Goal: Task Accomplishment & Management: Use online tool/utility

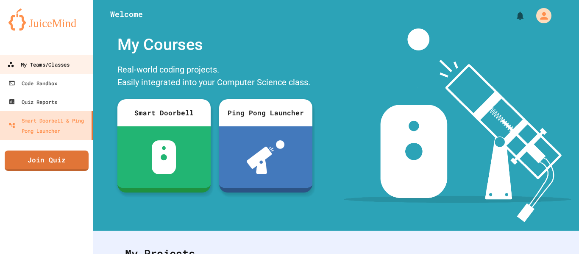
click at [33, 71] on link "My Teams/Classes" at bounding box center [47, 64] width 96 height 19
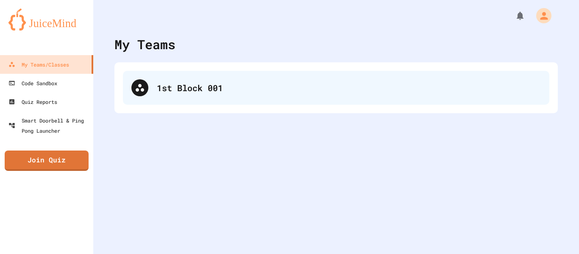
click at [331, 86] on div "1st Block 001" at bounding box center [349, 87] width 384 height 13
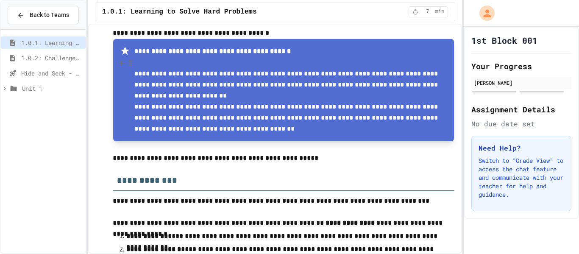
scroll to position [98, 0]
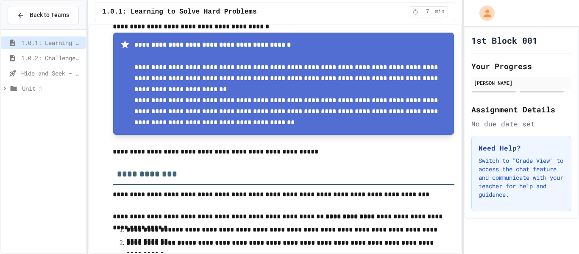
click at [49, 86] on span "Unit 1" at bounding box center [52, 88] width 60 height 9
click at [21, 57] on span "1.0.2: Challenge Problem - The Bridge" at bounding box center [51, 57] width 61 height 9
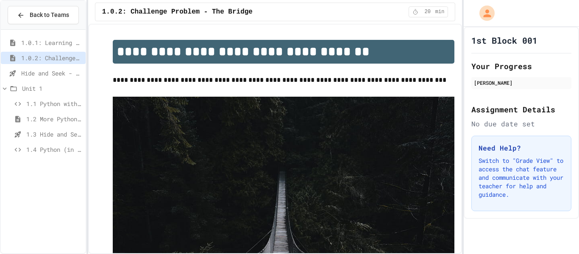
click at [57, 44] on span "1.0.1: Learning to Solve Hard Problems" at bounding box center [51, 42] width 61 height 9
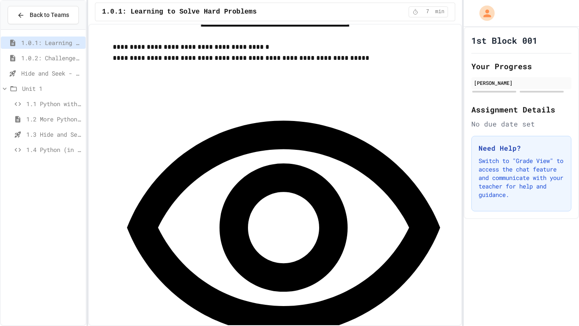
scroll to position [546, 0]
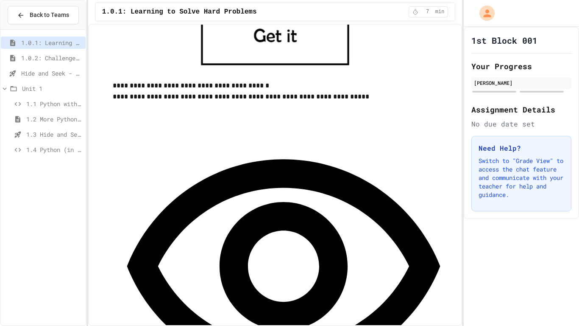
scroll to position [486, 0]
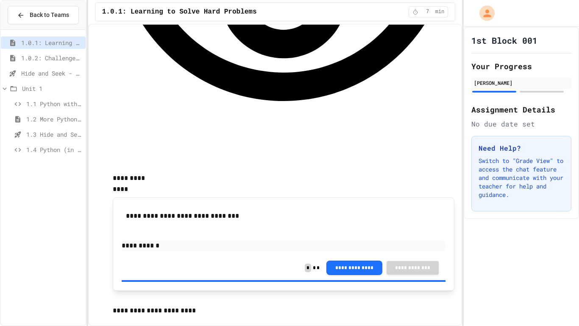
scroll to position [759, 0]
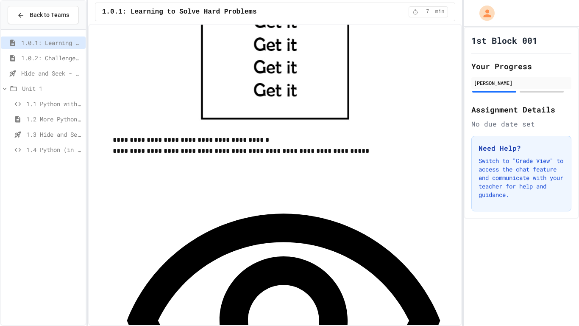
scroll to position [469, 0]
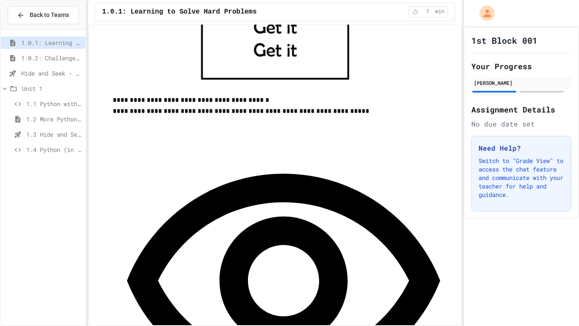
click at [178, 143] on div "**********" at bounding box center [284, 298] width 342 height 363
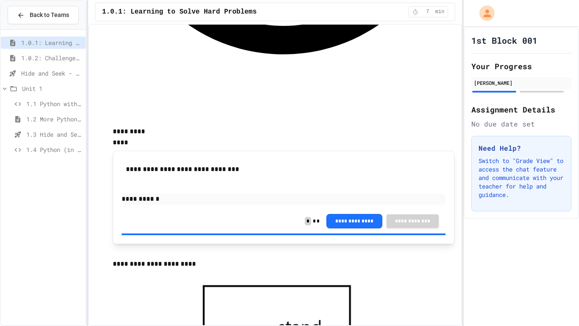
scroll to position [814, 0]
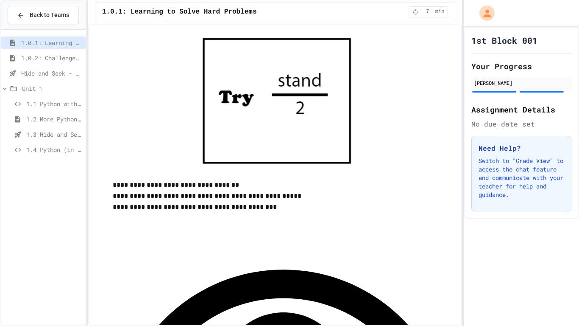
scroll to position [1050, 0]
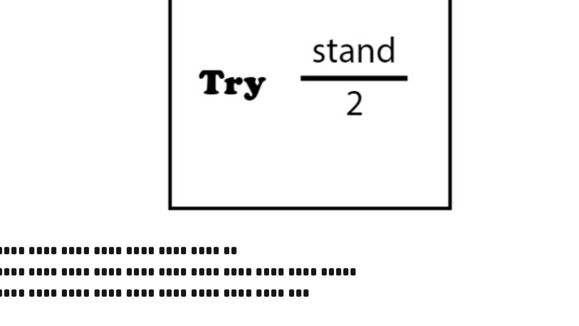
scroll to position [1055, 0]
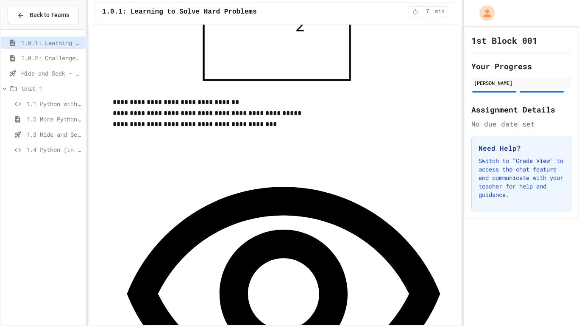
scroll to position [1133, 0]
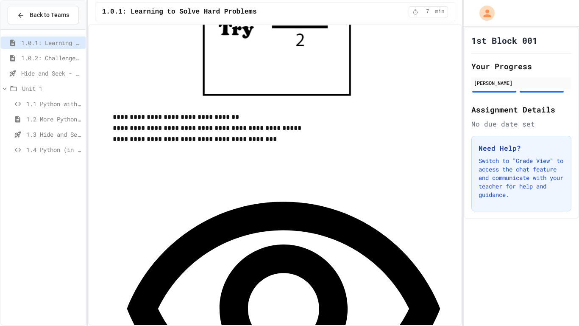
scroll to position [1115, 0]
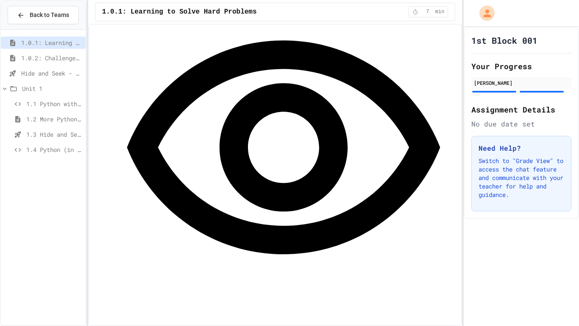
scroll to position [1299, 0]
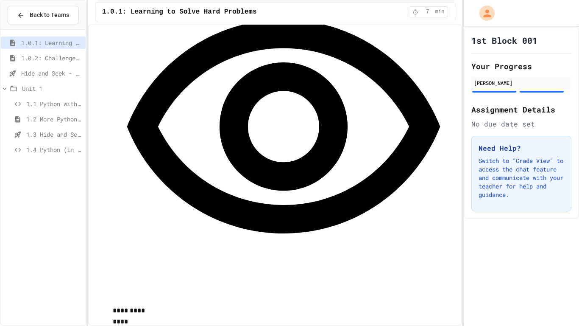
click at [16, 61] on icon at bounding box center [13, 58] width 10 height 8
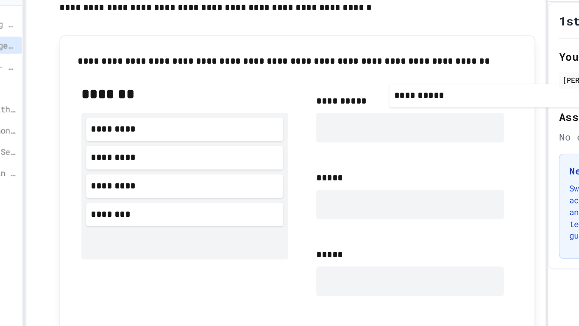
scroll to position [440, 0]
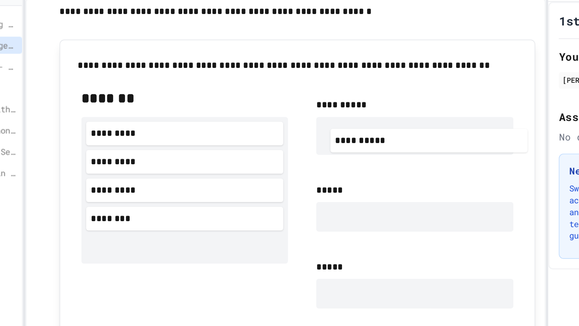
drag, startPoint x: 141, startPoint y: 197, endPoint x: 337, endPoint y: 115, distance: 212.1
click at [337, 115] on div "**********" at bounding box center [284, 226] width 324 height 288
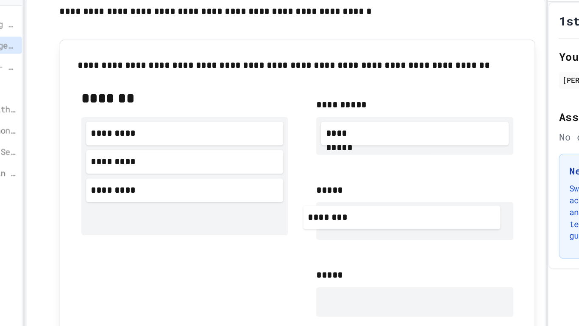
drag, startPoint x: 177, startPoint y: 181, endPoint x: 350, endPoint y: 176, distance: 173.0
click at [350, 176] on div "**********" at bounding box center [284, 229] width 324 height 294
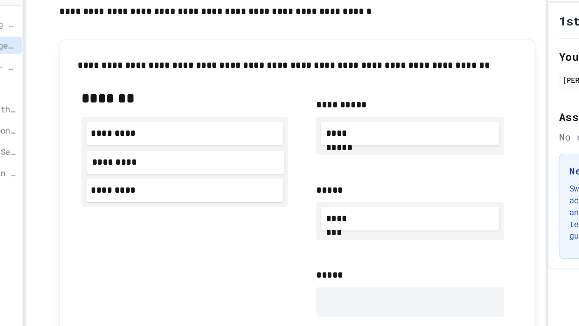
drag, startPoint x: 149, startPoint y: 137, endPoint x: 154, endPoint y: 140, distance: 5.9
click at [154, 140] on div "********* ********* *********" at bounding box center [202, 141] width 148 height 64
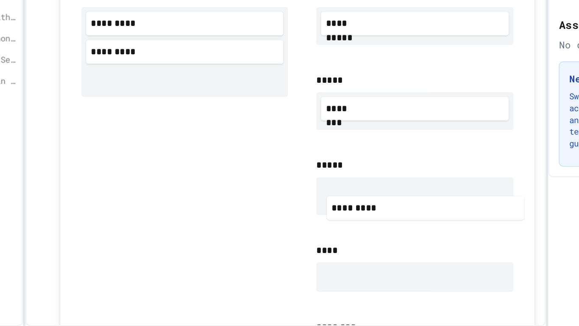
scroll to position [453, 0]
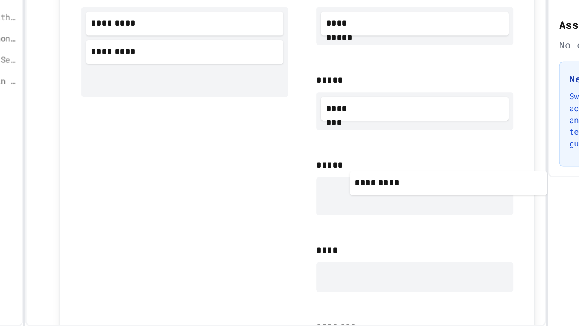
drag, startPoint x: 190, startPoint y: 164, endPoint x: 400, endPoint y: 233, distance: 220.8
click at [400, 233] on div "**********" at bounding box center [284, 220] width 324 height 300
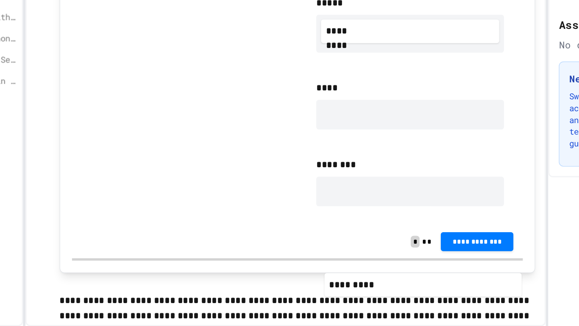
scroll to position [614, 0]
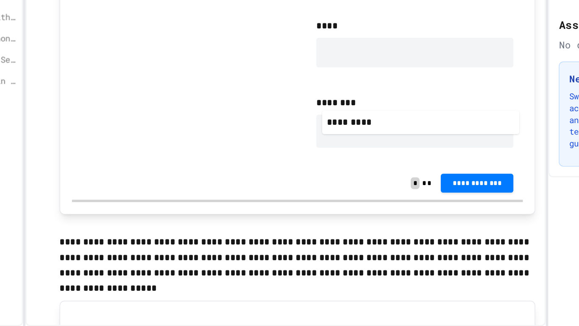
drag, startPoint x: 191, startPoint y: 172, endPoint x: 378, endPoint y: 184, distance: 186.9
click at [378, 184] on div "**********" at bounding box center [284, 59] width 324 height 303
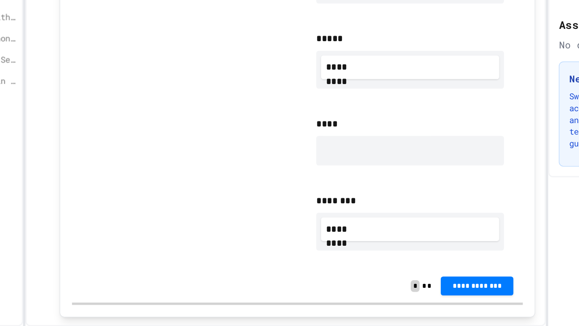
scroll to position [552, 0]
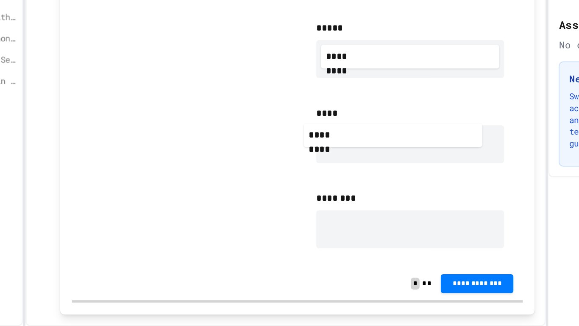
drag, startPoint x: 337, startPoint y: 243, endPoint x: 325, endPoint y: 179, distance: 64.7
click at [325, 179] on div "**********" at bounding box center [364, 127] width 148 height 298
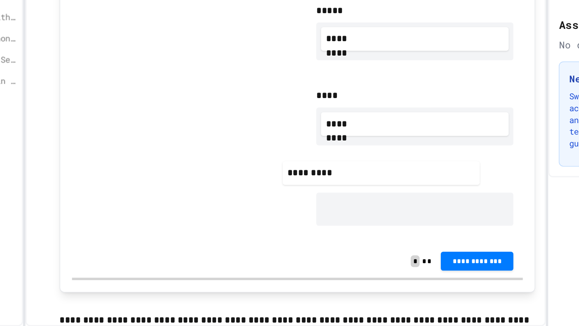
scroll to position [601, 0]
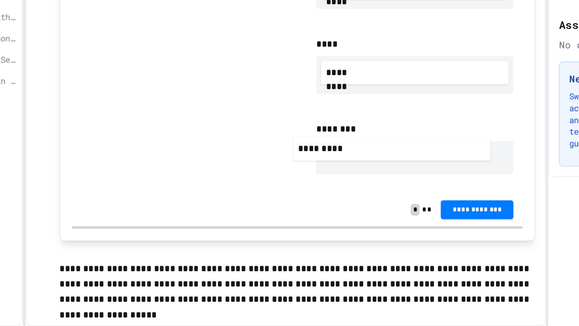
drag, startPoint x: 193, startPoint y: 109, endPoint x: 346, endPoint y: 204, distance: 179.3
click at [346, 204] on div "**********" at bounding box center [284, 76] width 324 height 309
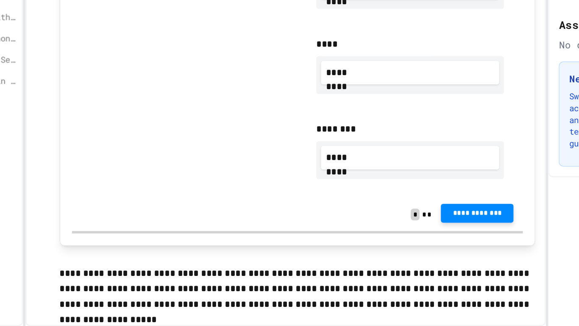
click at [397, 244] on span "**********" at bounding box center [412, 244] width 39 height 7
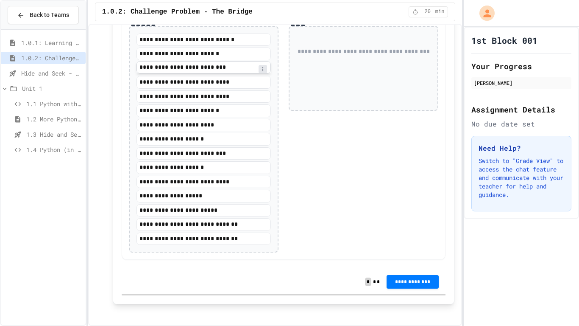
scroll to position [993, 0]
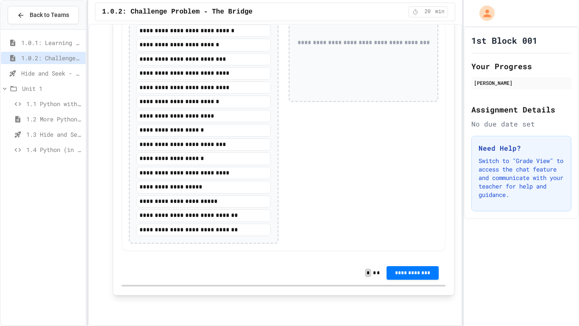
click at [36, 74] on span "Hide and Seek - SUB" at bounding box center [51, 73] width 61 height 9
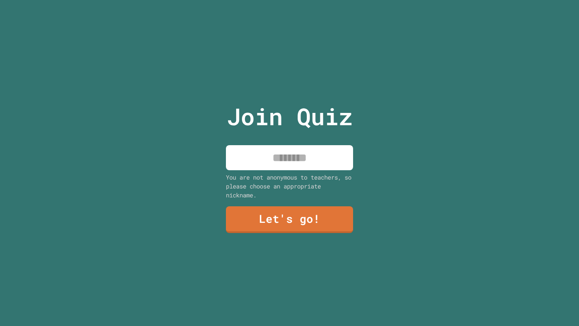
click at [287, 168] on input at bounding box center [289, 157] width 127 height 25
type input "******"
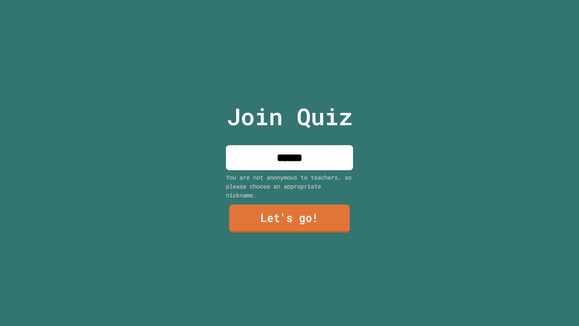
click at [315, 222] on link "Let's go!" at bounding box center [289, 218] width 121 height 28
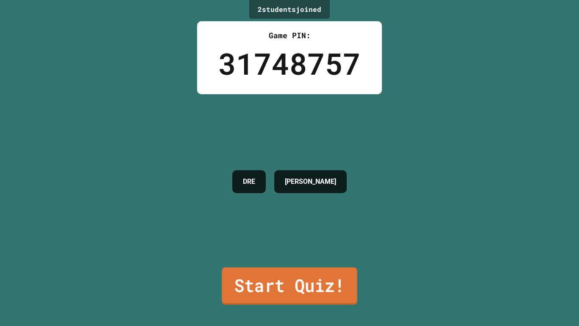
click at [284, 296] on link "Start Quiz!" at bounding box center [289, 285] width 135 height 37
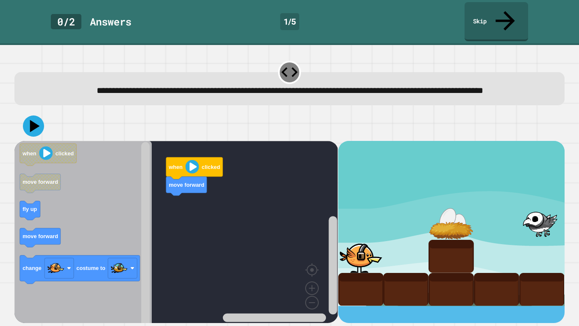
click at [42, 219] on icon "Blockly Workspace" at bounding box center [82, 234] width 137 height 187
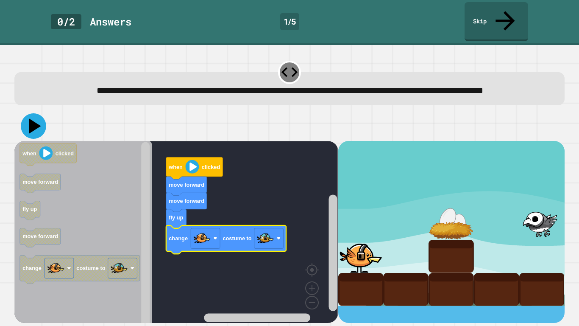
click at [43, 118] on icon at bounding box center [33, 125] width 25 height 25
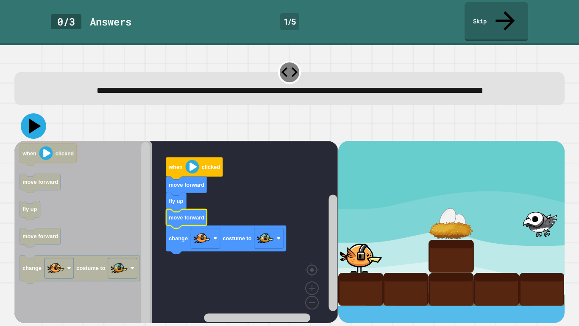
click at [37, 121] on icon at bounding box center [35, 126] width 12 height 15
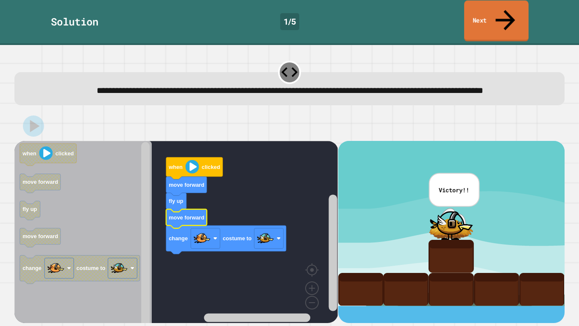
click at [506, 7] on icon at bounding box center [505, 20] width 29 height 30
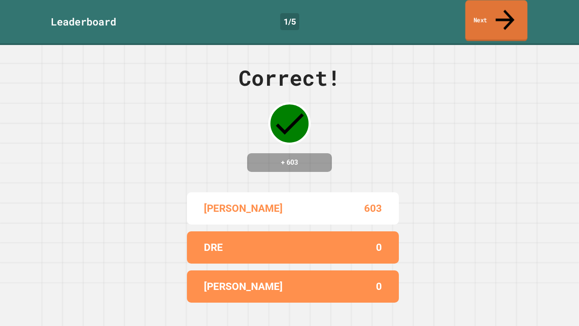
click at [491, 20] on link "Next" at bounding box center [497, 20] width 62 height 41
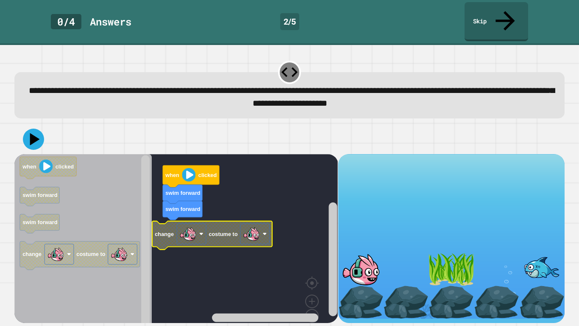
click at [252, 225] on image "Blockly Workspace" at bounding box center [251, 233] width 17 height 17
click at [206, 223] on rect "Blockly Workspace" at bounding box center [191, 233] width 29 height 20
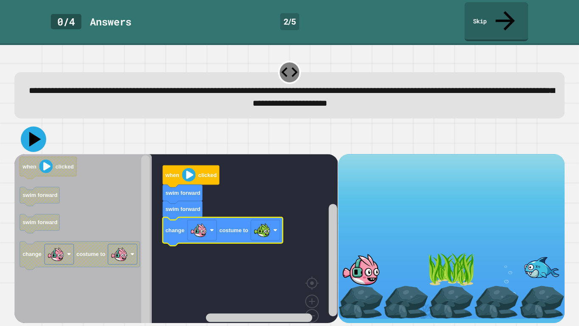
click at [33, 131] on icon at bounding box center [35, 138] width 12 height 15
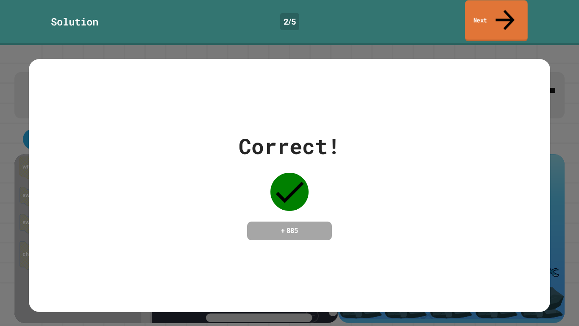
click at [479, 5] on link "Next" at bounding box center [496, 20] width 63 height 41
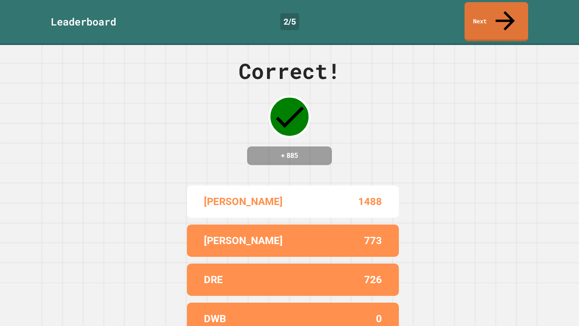
scroll to position [6, 0]
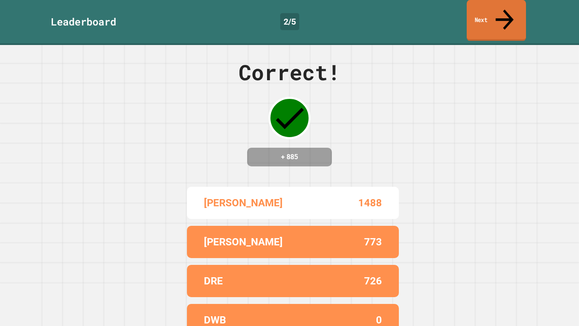
click at [517, 7] on link "Next" at bounding box center [496, 20] width 59 height 41
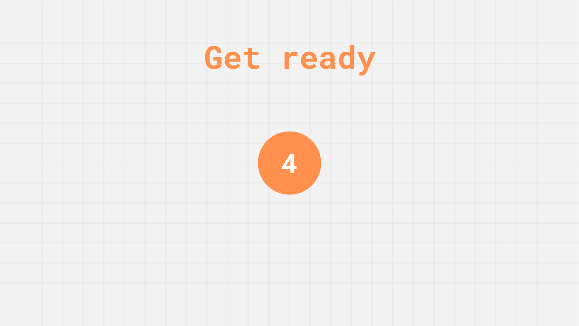
scroll to position [0, 0]
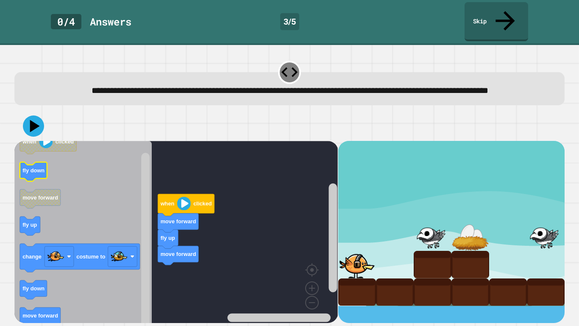
click at [42, 170] on icon "Blockly Workspace" at bounding box center [33, 171] width 27 height 19
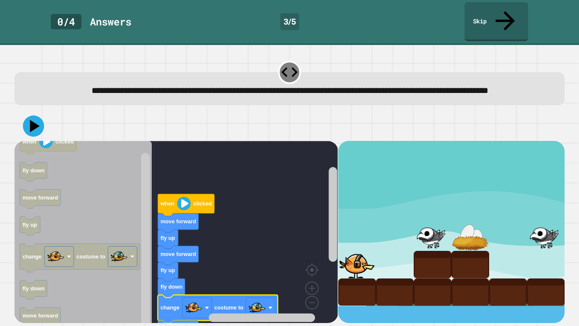
click at [227, 284] on rect "Blockly Workspace" at bounding box center [175, 234] width 323 height 187
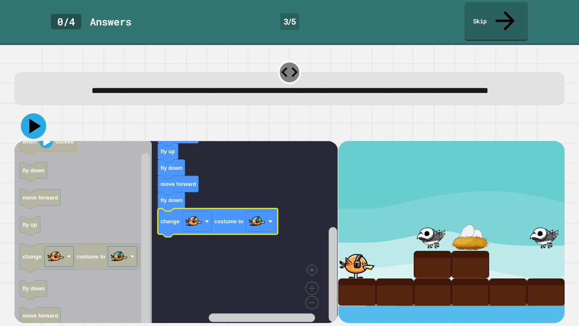
click at [37, 125] on icon at bounding box center [33, 125] width 25 height 25
click at [318, 240] on rect "Blockly Workspace" at bounding box center [175, 234] width 323 height 187
click at [38, 115] on icon at bounding box center [33, 125] width 21 height 21
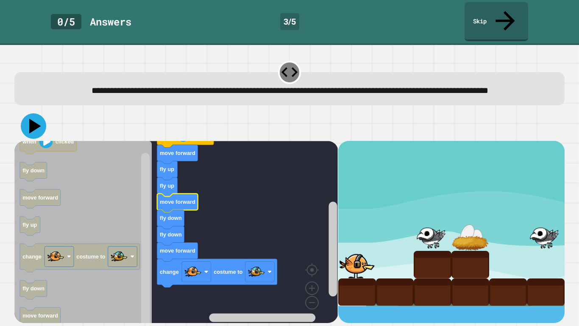
click at [32, 119] on icon at bounding box center [35, 126] width 12 height 15
click at [32, 119] on icon at bounding box center [35, 126] width 11 height 14
click at [176, 231] on text "fly down" at bounding box center [171, 234] width 22 height 6
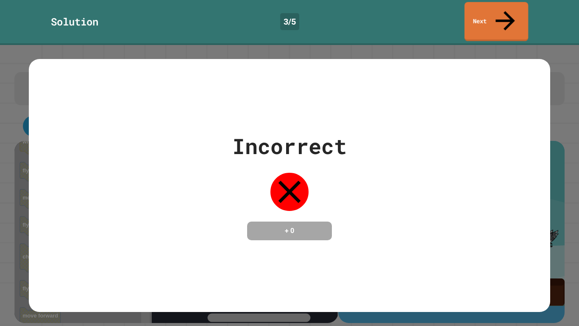
click at [522, 10] on link "Next" at bounding box center [497, 21] width 64 height 39
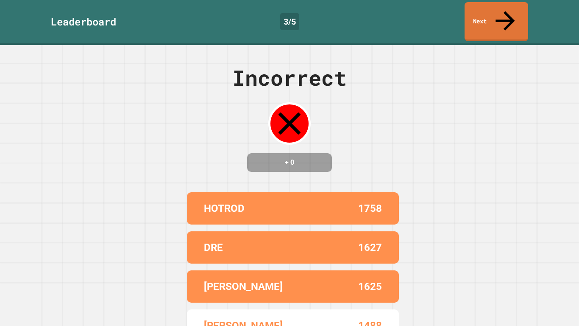
click at [490, 22] on div "Leaderboard 3 / 5 Next" at bounding box center [289, 22] width 579 height 45
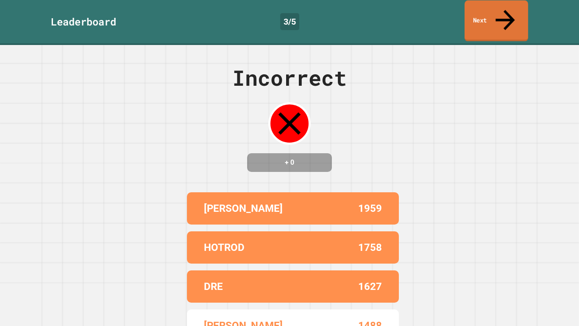
click at [491, 16] on link "Next" at bounding box center [497, 20] width 64 height 41
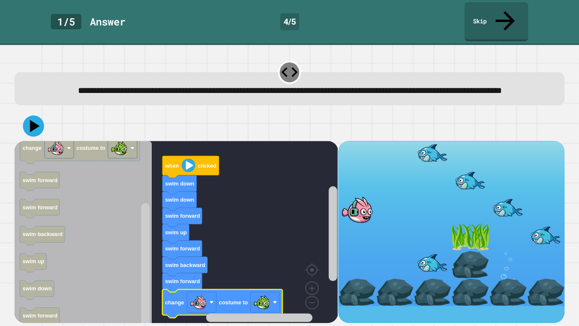
click at [47, 120] on div at bounding box center [289, 126] width 550 height 30
click at [40, 120] on icon at bounding box center [33, 125] width 25 height 25
click at [194, 278] on text "swim forward" at bounding box center [182, 281] width 35 height 6
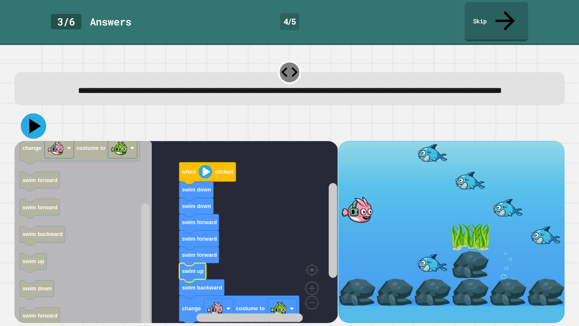
click at [28, 114] on icon at bounding box center [33, 125] width 25 height 25
click at [32, 127] on icon at bounding box center [33, 125] width 25 height 25
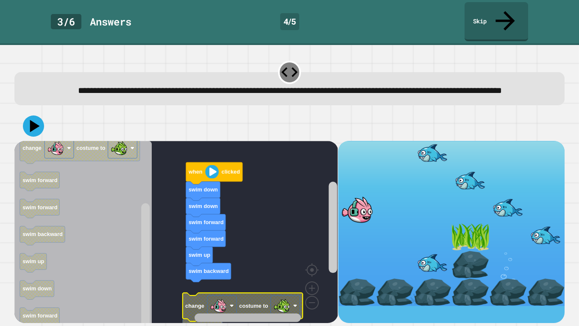
click at [198, 279] on div "when clicked swim down swim down swim forward swim forward swim up swim backwar…" at bounding box center [175, 232] width 323 height 182
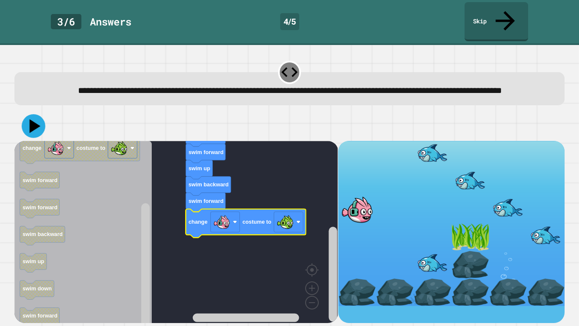
click at [33, 119] on icon at bounding box center [35, 126] width 11 height 14
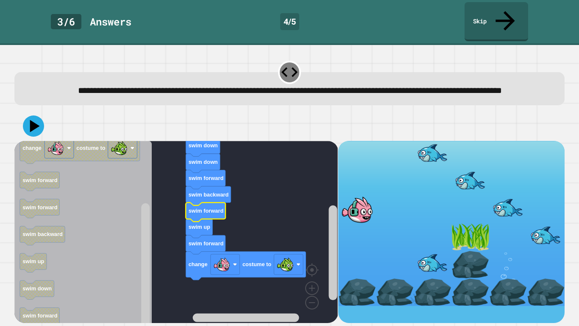
click at [39, 132] on div at bounding box center [289, 126] width 550 height 30
click at [38, 131] on div at bounding box center [289, 126] width 550 height 30
click at [35, 124] on icon at bounding box center [33, 126] width 25 height 25
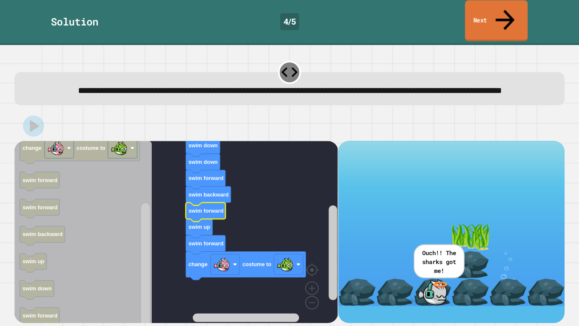
click at [502, 8] on icon at bounding box center [505, 20] width 28 height 30
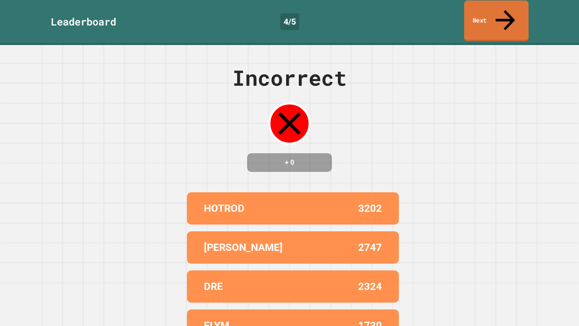
click at [486, 15] on link "Next" at bounding box center [496, 20] width 64 height 41
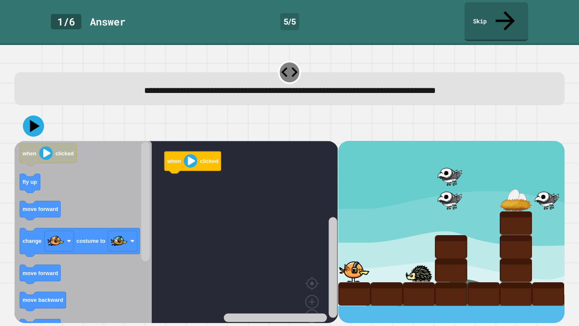
click at [133, 120] on div at bounding box center [289, 126] width 550 height 30
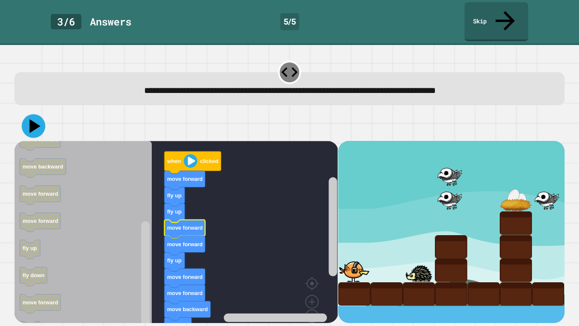
click at [31, 119] on icon at bounding box center [35, 126] width 11 height 14
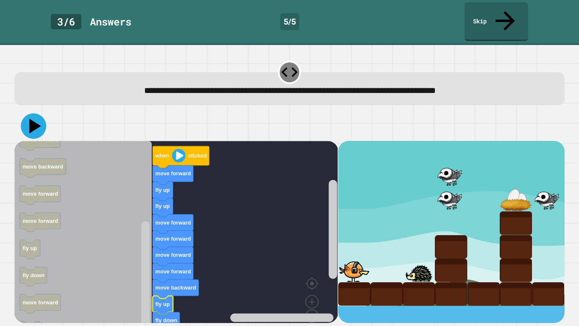
click at [39, 113] on icon at bounding box center [33, 125] width 25 height 25
click at [32, 119] on icon at bounding box center [35, 126] width 12 height 15
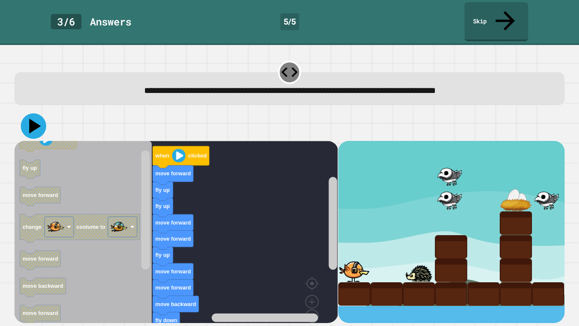
click at [28, 113] on icon at bounding box center [33, 125] width 25 height 25
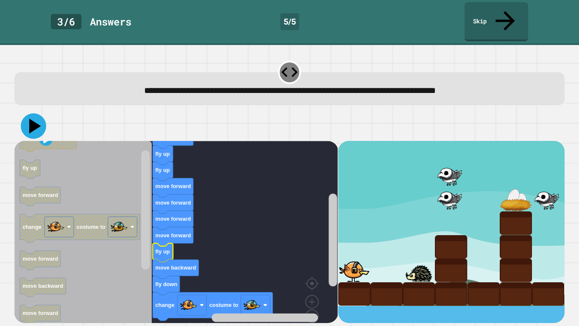
click at [31, 119] on icon at bounding box center [35, 126] width 12 height 15
click at [36, 114] on icon at bounding box center [34, 126] width 24 height 24
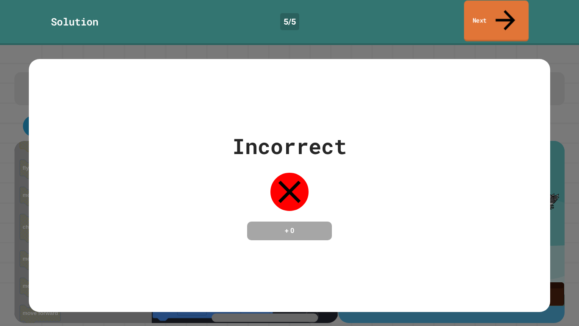
click at [491, 9] on link "Next" at bounding box center [496, 20] width 65 height 41
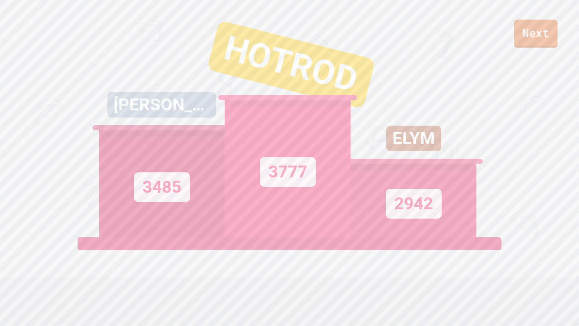
click at [541, 39] on link "Next" at bounding box center [536, 34] width 44 height 28
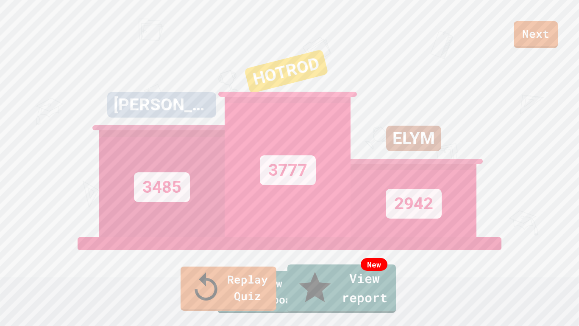
type textarea "*"
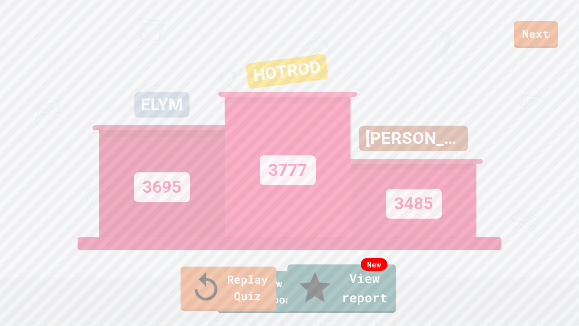
type textarea "**********"
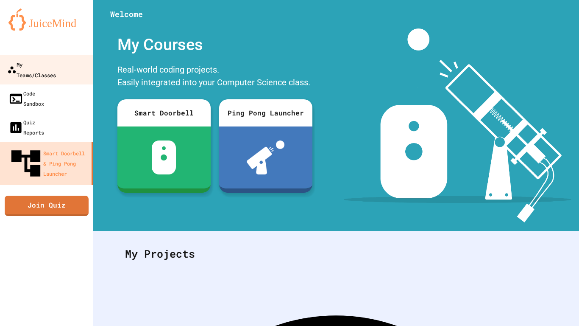
click at [43, 66] on div "My Teams/Classes" at bounding box center [31, 69] width 49 height 21
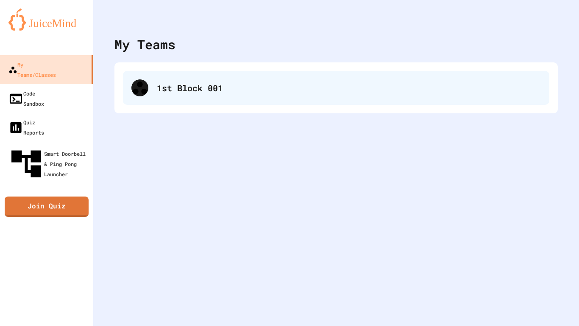
click at [272, 86] on div "1st Block 001" at bounding box center [349, 87] width 384 height 13
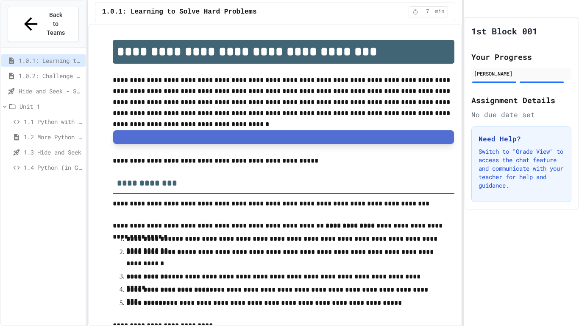
click at [18, 70] on div "1.0.2: Challenge Problem - The Bridge" at bounding box center [43, 76] width 85 height 12
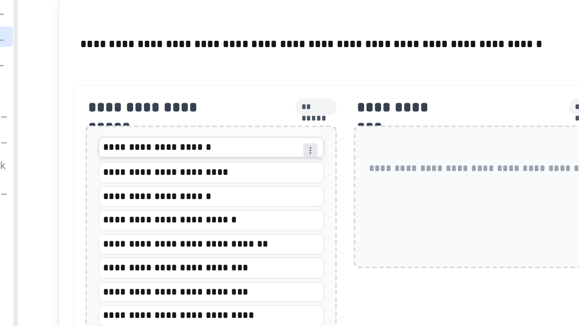
scroll to position [898, 0]
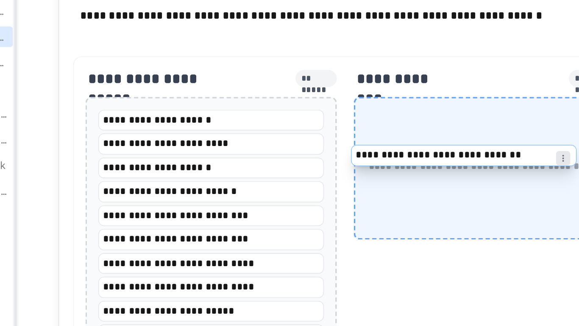
drag, startPoint x: 183, startPoint y: 185, endPoint x: 340, endPoint y: 147, distance: 161.3
click at [340, 147] on div "**********" at bounding box center [284, 216] width 324 height 258
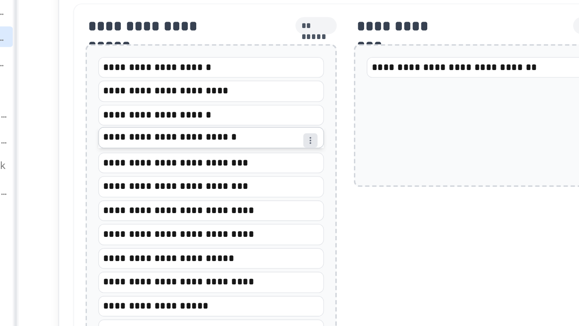
scroll to position [929, 0]
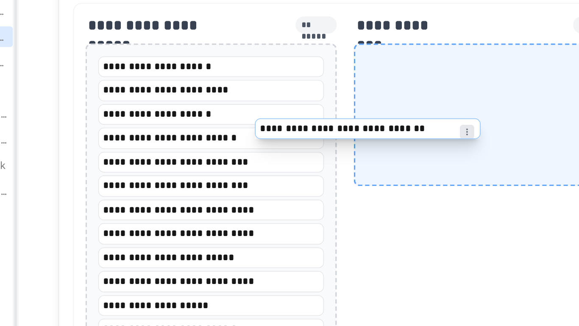
drag, startPoint x: 330, startPoint y: 97, endPoint x: 246, endPoint y: 140, distance: 94.8
click at [246, 140] on div "**********" at bounding box center [284, 178] width 324 height 244
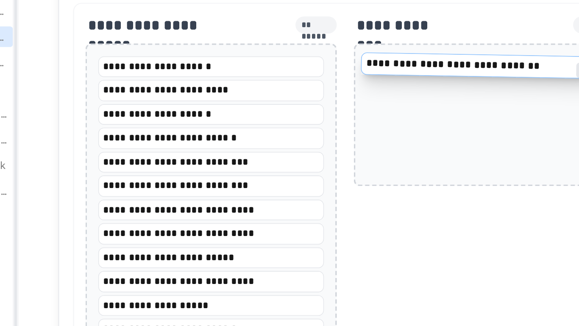
click at [246, 140] on div "**********" at bounding box center [204, 136] width 134 height 12
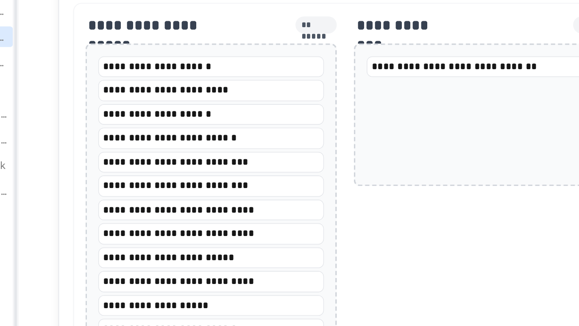
scroll to position [929, 0]
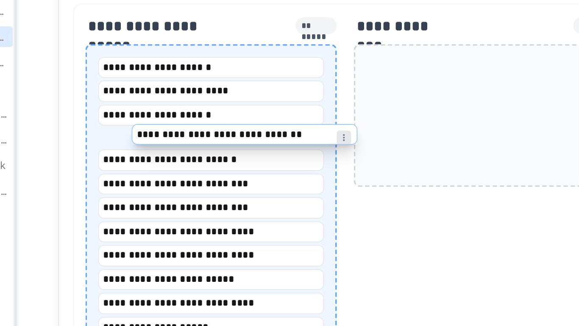
drag, startPoint x: 376, startPoint y: 95, endPoint x: 223, endPoint y: 139, distance: 160.3
click at [223, 139] on div "**********" at bounding box center [284, 184] width 324 height 256
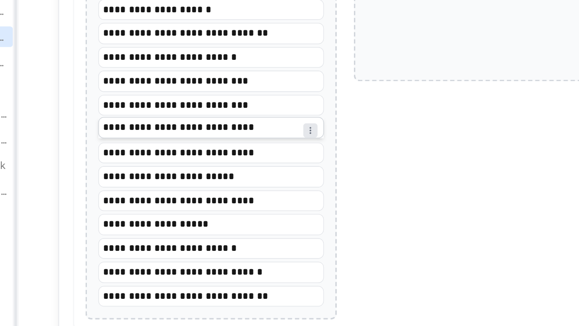
scroll to position [992, 0]
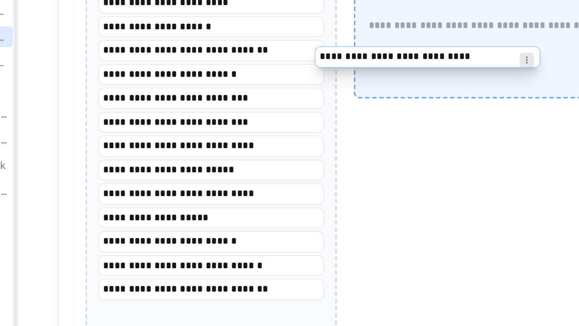
drag, startPoint x: 199, startPoint y: 143, endPoint x: 339, endPoint y: 81, distance: 152.8
click at [339, 81] on div "**********" at bounding box center [284, 132] width 324 height 258
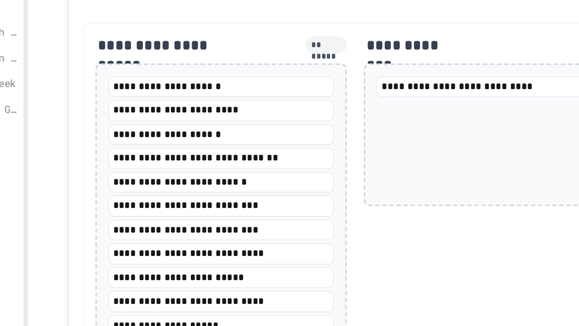
scroll to position [868, 0]
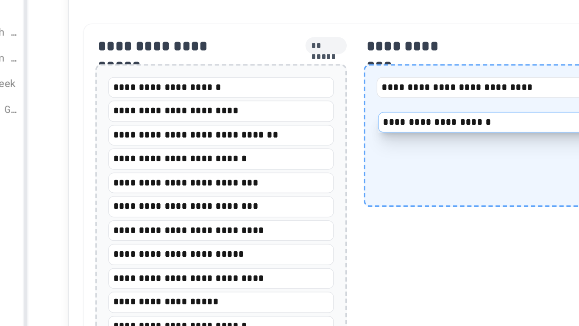
drag, startPoint x: 189, startPoint y: 189, endPoint x: 355, endPoint y: 180, distance: 166.0
click at [355, 180] on div "**********" at bounding box center [284, 239] width 324 height 244
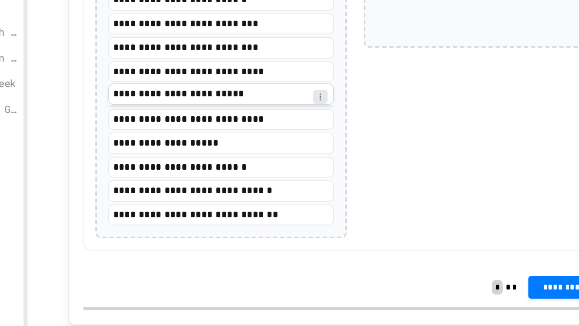
scroll to position [964, 0]
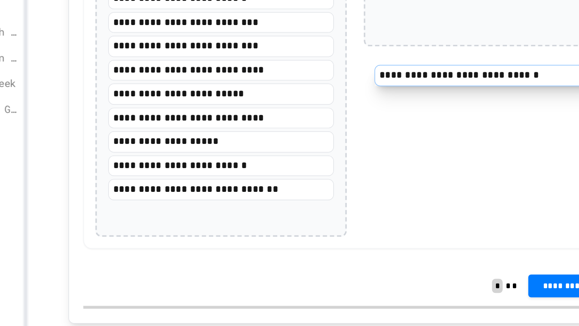
drag, startPoint x: 187, startPoint y: 213, endPoint x: 387, endPoint y: 103, distance: 227.9
click at [387, 103] on div "**********" at bounding box center [284, 136] width 324 height 230
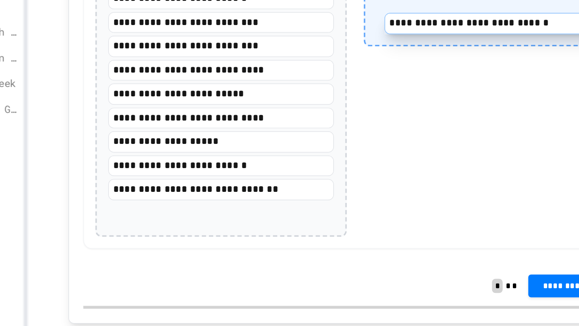
drag, startPoint x: 181, startPoint y: 219, endPoint x: 369, endPoint y: 109, distance: 218.1
click at [369, 109] on div "**********" at bounding box center [284, 136] width 324 height 230
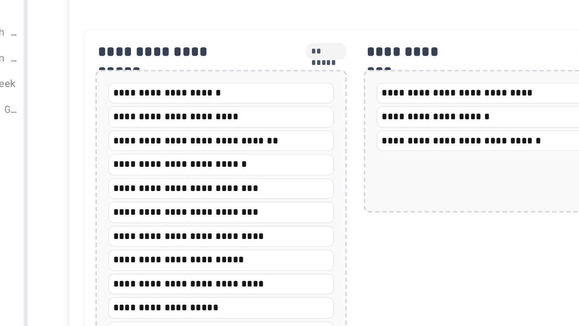
scroll to position [864, 0]
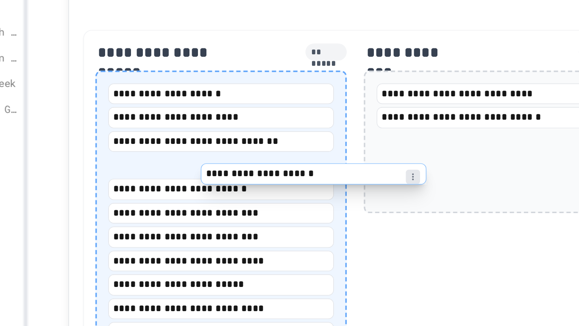
drag, startPoint x: 343, startPoint y: 177, endPoint x: 236, endPoint y: 212, distance: 112.9
click at [236, 212] on div "**********" at bounding box center [284, 235] width 324 height 230
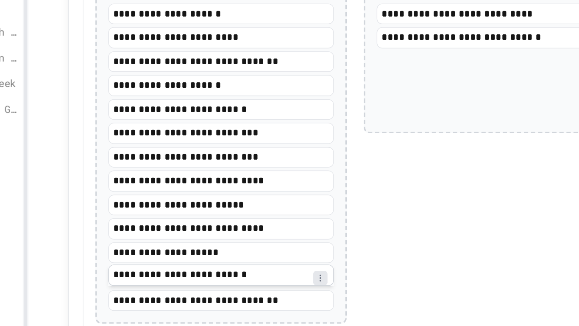
scroll to position [913, 0]
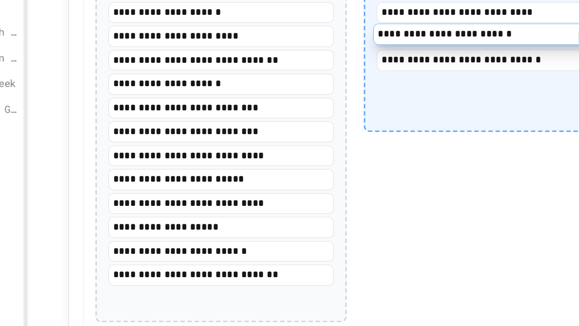
drag, startPoint x: 176, startPoint y: 172, endPoint x: 343, endPoint y: 126, distance: 173.3
click at [343, 126] on div "**********" at bounding box center [284, 187] width 324 height 230
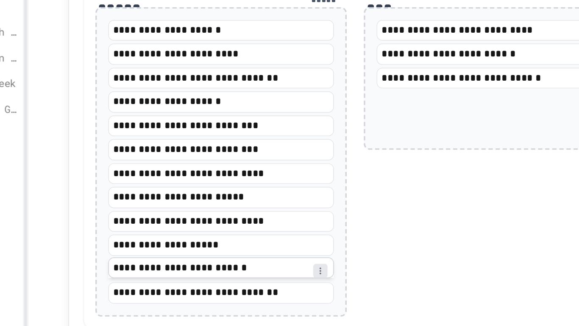
scroll to position [891, 0]
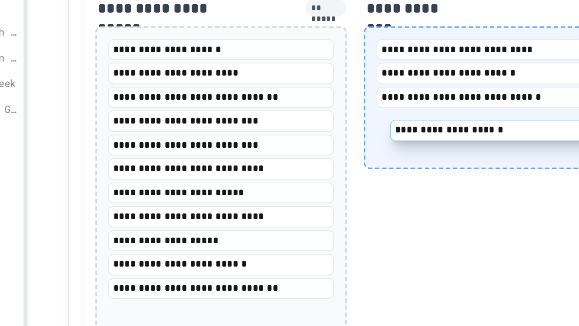
drag, startPoint x: 192, startPoint y: 172, endPoint x: 368, endPoint y: 179, distance: 176.5
click at [368, 179] on div "**********" at bounding box center [284, 201] width 324 height 215
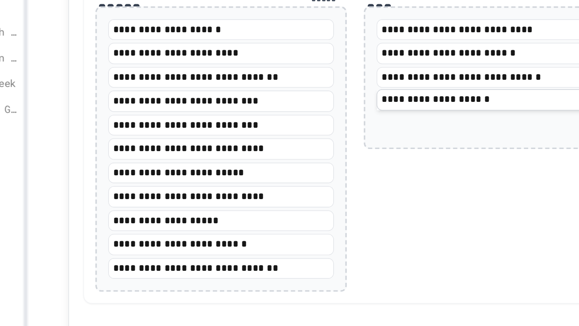
scroll to position [902, 0]
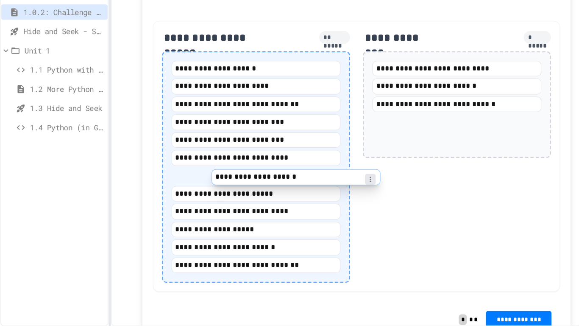
drag, startPoint x: 339, startPoint y: 163, endPoint x: 207, endPoint y: 209, distance: 139.8
click at [207, 209] on div "**********" at bounding box center [284, 190] width 324 height 215
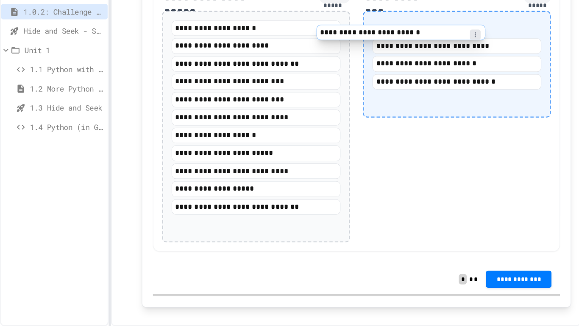
scroll to position [931, 0]
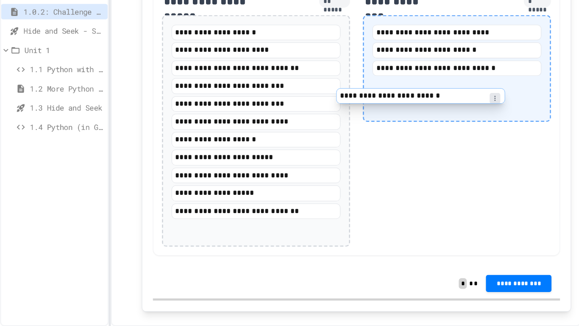
drag, startPoint x: 217, startPoint y: 233, endPoint x: 350, endPoint y: 139, distance: 162.8
click at [350, 139] on div "**********" at bounding box center [284, 161] width 324 height 215
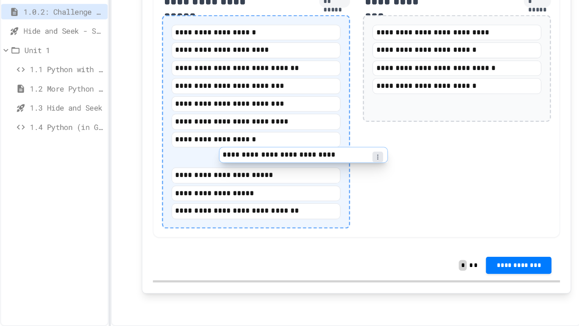
drag, startPoint x: 188, startPoint y: 205, endPoint x: 313, endPoint y: 159, distance: 133.3
click at [313, 159] on div "**********" at bounding box center [284, 154] width 324 height 201
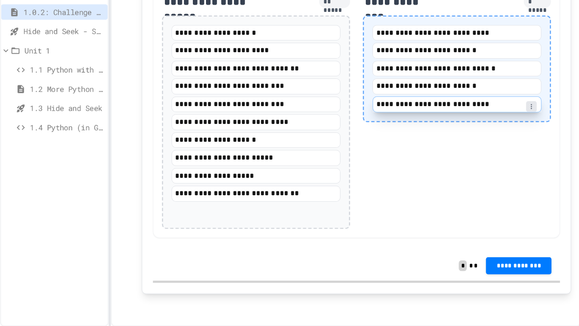
click at [313, 159] on div "**********" at bounding box center [364, 120] width 150 height 85
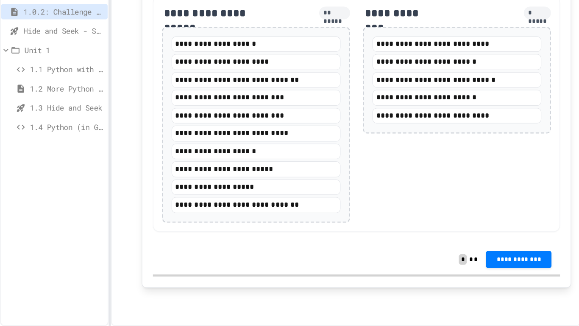
scroll to position [922, 0]
click at [421, 270] on span "**********" at bounding box center [412, 271] width 39 height 7
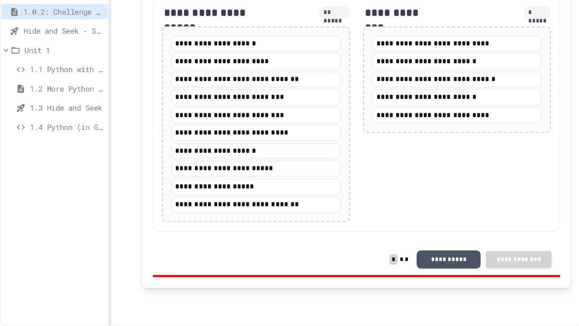
scroll to position [0, 0]
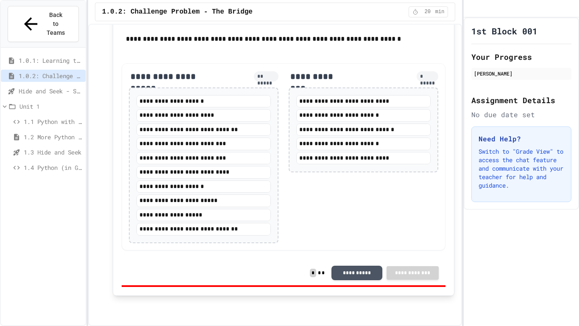
click at [32, 86] on span "Hide and Seek - SUB" at bounding box center [51, 90] width 64 height 9
